Goal: Information Seeking & Learning: Learn about a topic

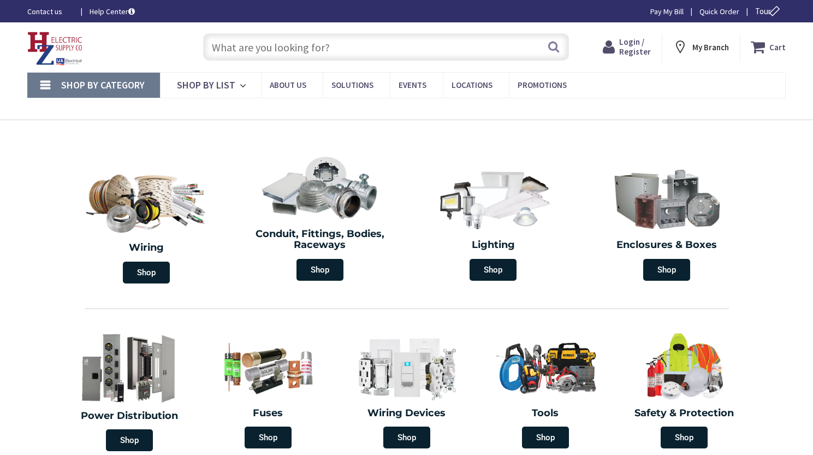
type input "Staples Pl, [GEOGRAPHIC_DATA], [GEOGRAPHIC_DATA]"
